Goal: Contribute content: Contribute content

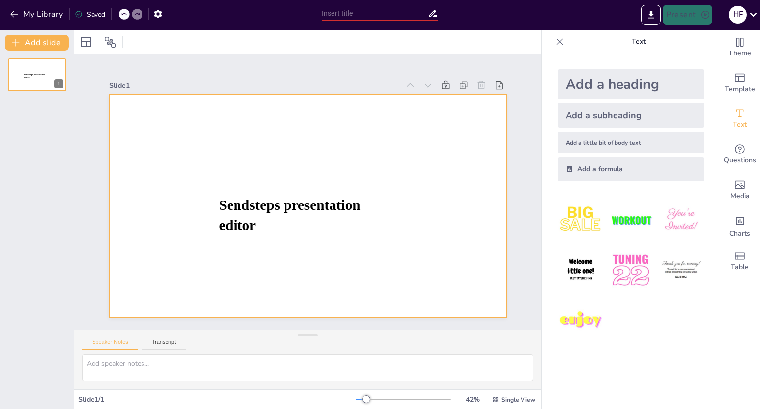
type input "TEDxSanAnge"
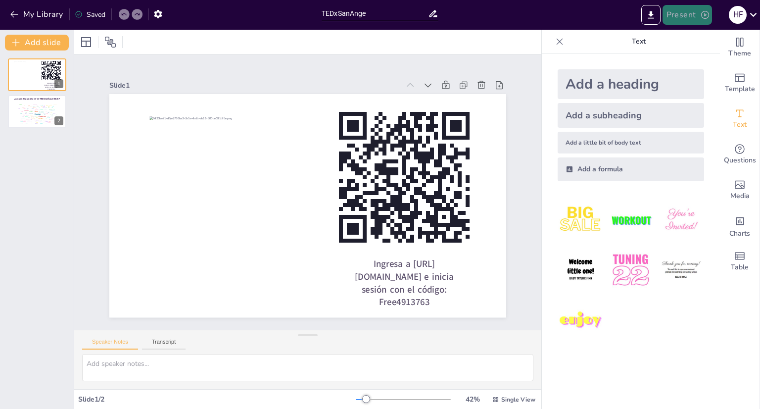
click at [684, 16] on button "Present" at bounding box center [687, 15] width 49 height 20
click at [691, 36] on li "Preview presentation" at bounding box center [702, 37] width 79 height 16
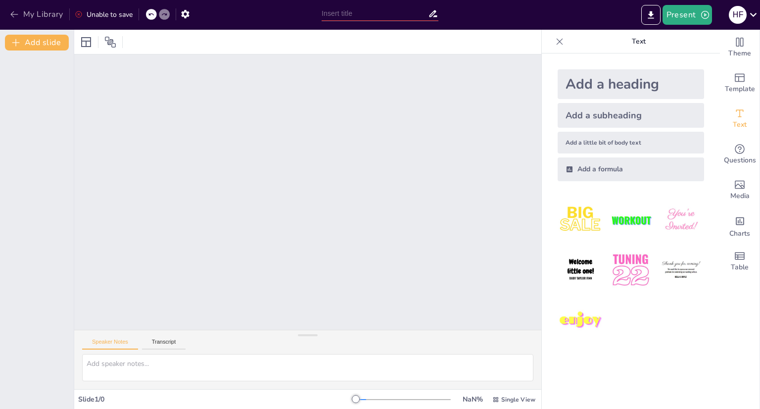
click at [17, 12] on icon "button" at bounding box center [14, 14] width 10 height 10
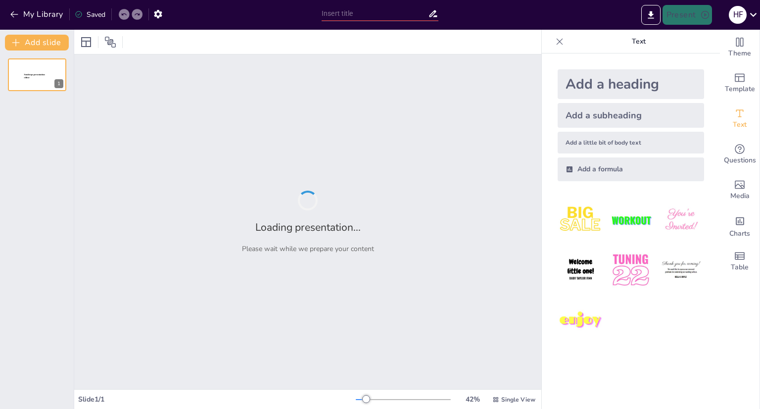
type input "New Sendsteps"
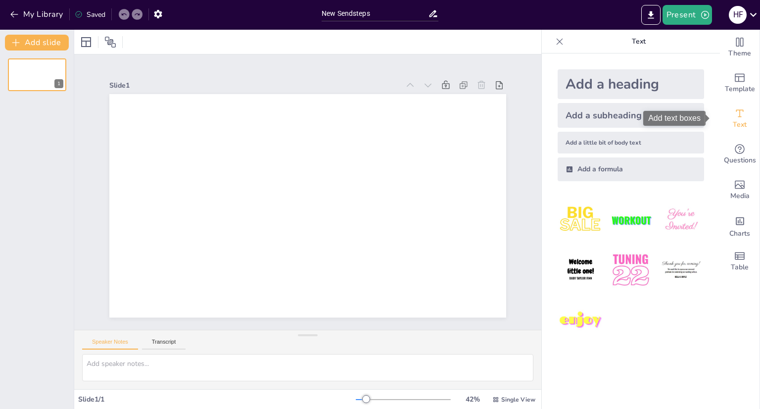
click at [738, 134] on div "Text" at bounding box center [740, 119] width 40 height 36
click at [737, 126] on span "Text" at bounding box center [740, 124] width 14 height 11
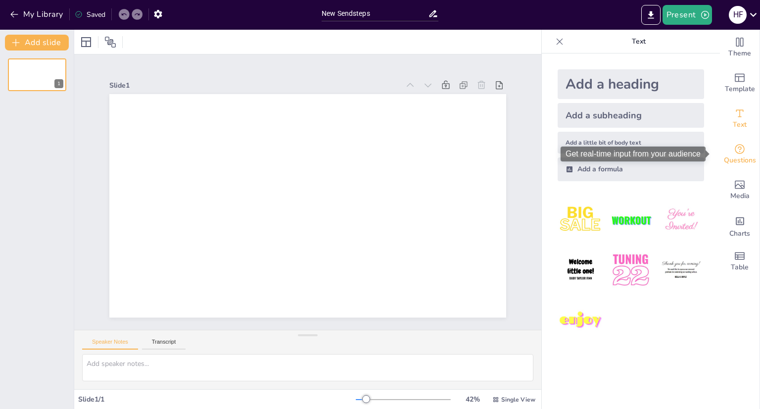
click at [740, 150] on div "Questions" at bounding box center [740, 155] width 40 height 36
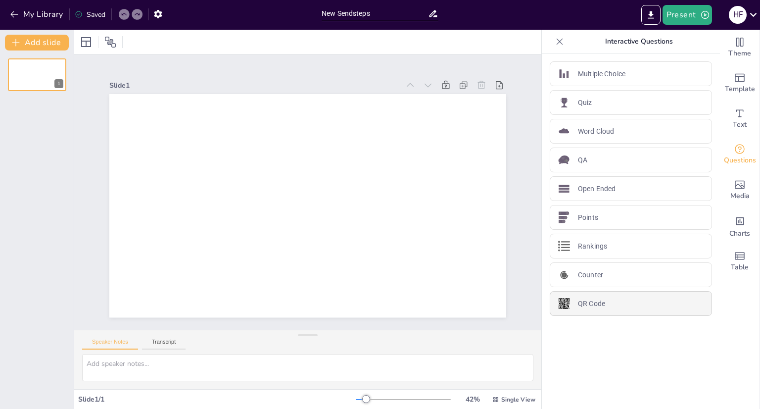
click at [578, 298] on p "QR Code" at bounding box center [591, 303] width 27 height 10
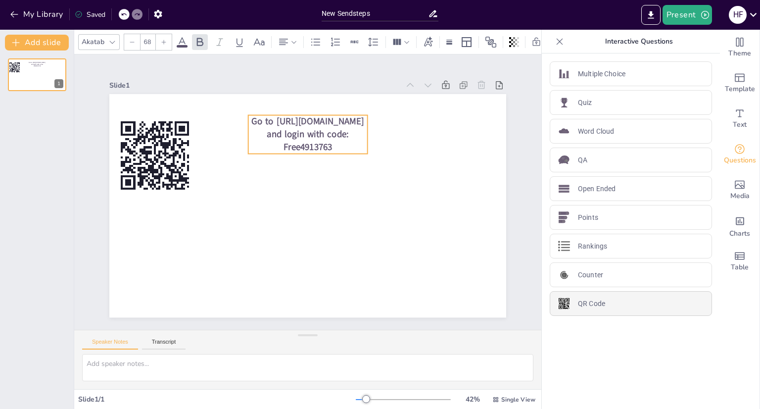
type input "44"
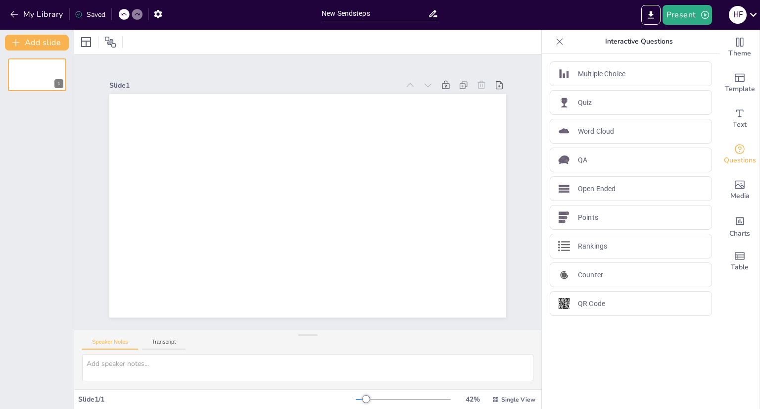
click at [40, 3] on div "My Library Saved" at bounding box center [158, 14] width 317 height 28
click at [40, 7] on button "My Library" at bounding box center [37, 14] width 60 height 16
